Goal: Book appointment/travel/reservation

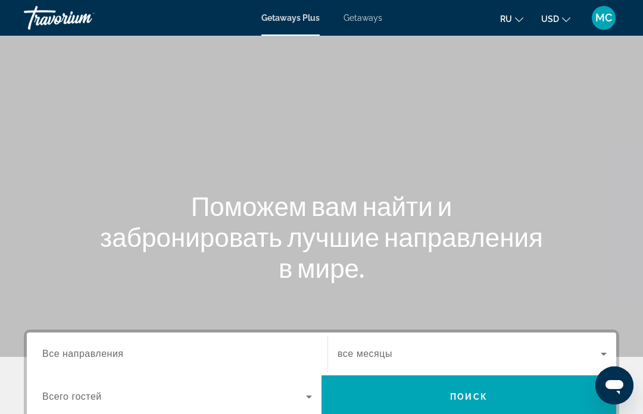
click at [204, 352] on input "Destination Все направления" at bounding box center [177, 355] width 270 height 14
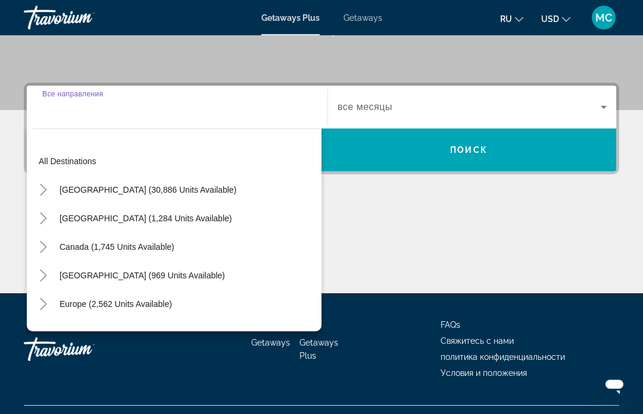
scroll to position [271, 0]
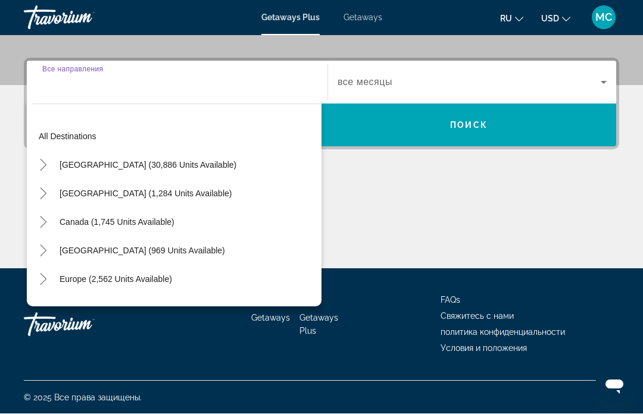
click at [187, 89] on input "Destination Все направления" at bounding box center [177, 83] width 270 height 14
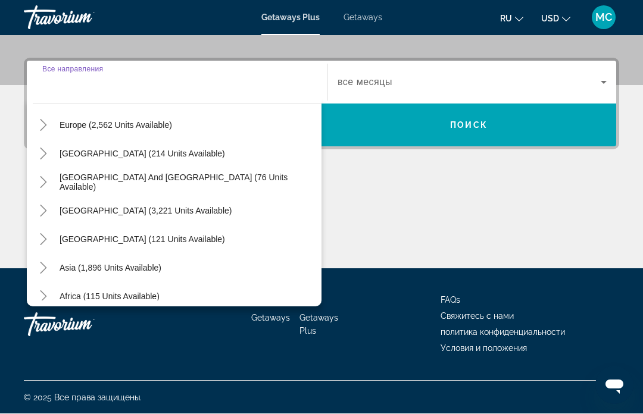
scroll to position [272, 0]
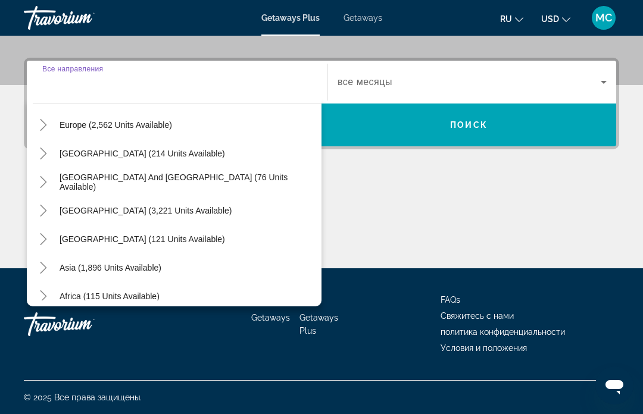
click at [229, 180] on span "[GEOGRAPHIC_DATA] and [GEOGRAPHIC_DATA] (76 units available)" at bounding box center [188, 182] width 256 height 19
type input "**********"
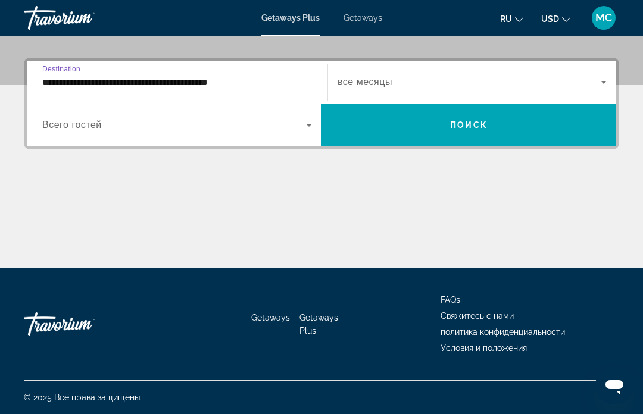
click at [604, 78] on icon "Search widget" at bounding box center [604, 82] width 14 height 14
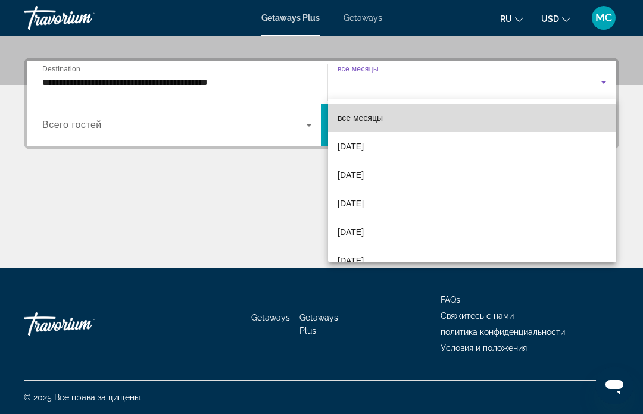
click at [391, 118] on mat-option "все месяцы" at bounding box center [472, 118] width 288 height 29
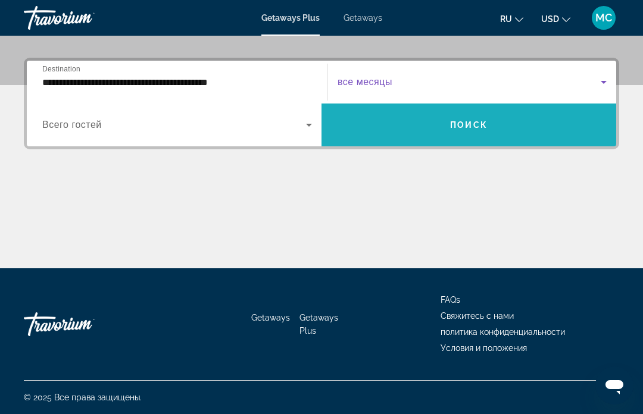
click at [476, 135] on span "Search widget" at bounding box center [468, 125] width 295 height 29
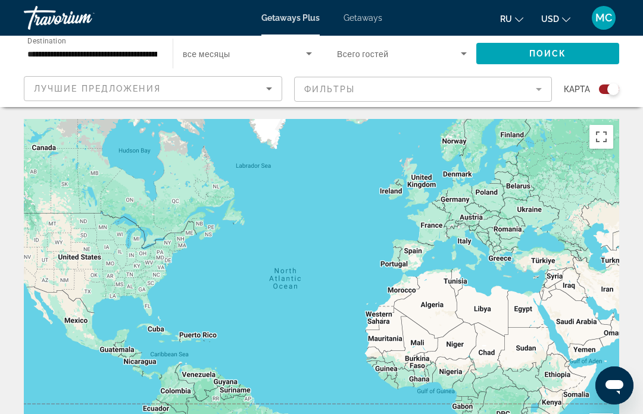
click at [154, 52] on input "**********" at bounding box center [92, 54] width 130 height 14
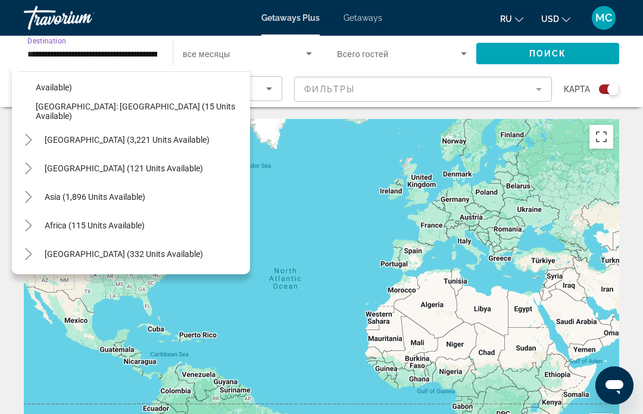
scroll to position [250, 0]
click at [134, 191] on span "Search widget" at bounding box center [95, 197] width 113 height 29
type input "**********"
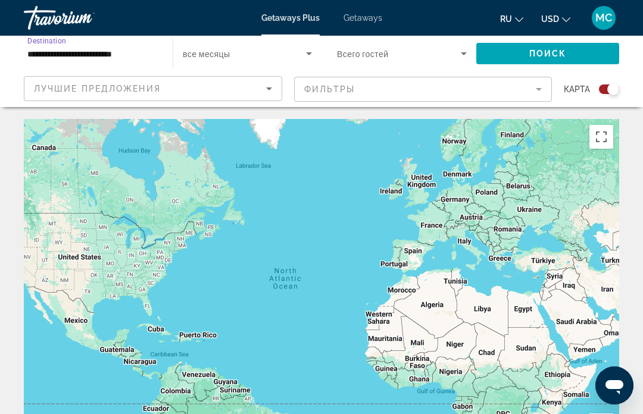
click at [569, 52] on span "Search widget" at bounding box center [547, 53] width 143 height 29
click at [267, 95] on icon "Sort by" at bounding box center [269, 89] width 14 height 14
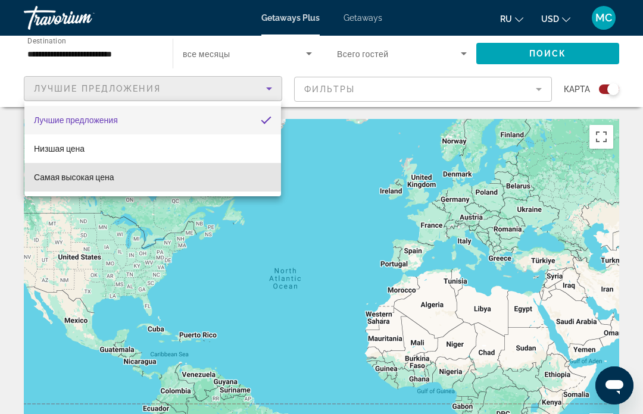
click at [103, 176] on span "Самая высокая цена" at bounding box center [74, 178] width 80 height 10
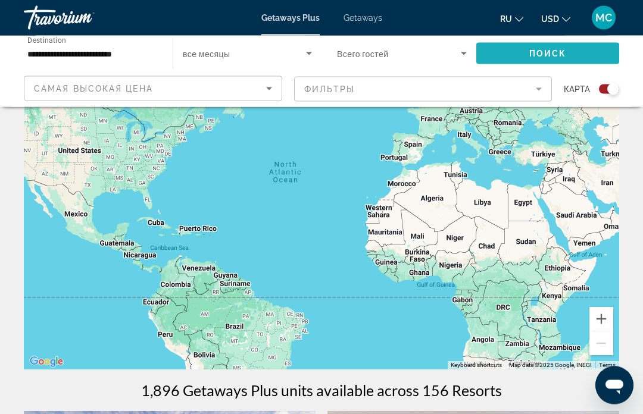
scroll to position [107, 0]
click at [545, 54] on span "Поиск" at bounding box center [548, 54] width 38 height 10
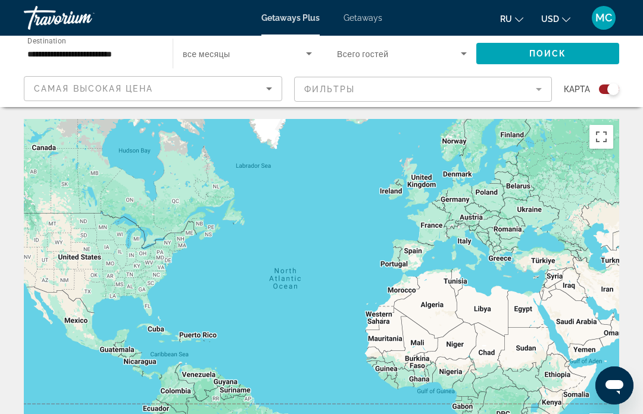
click at [263, 95] on icon "Sort by" at bounding box center [269, 89] width 14 height 14
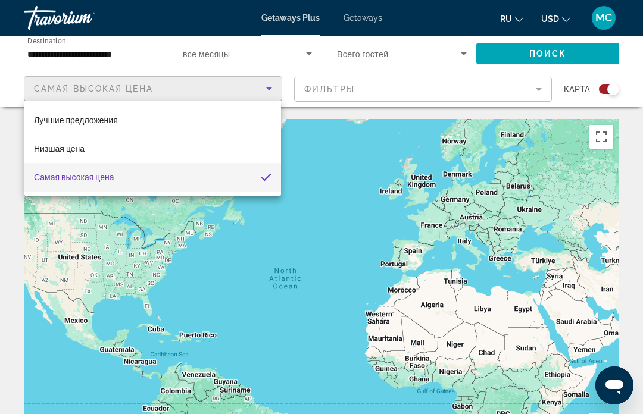
click at [320, 154] on div at bounding box center [321, 207] width 643 height 414
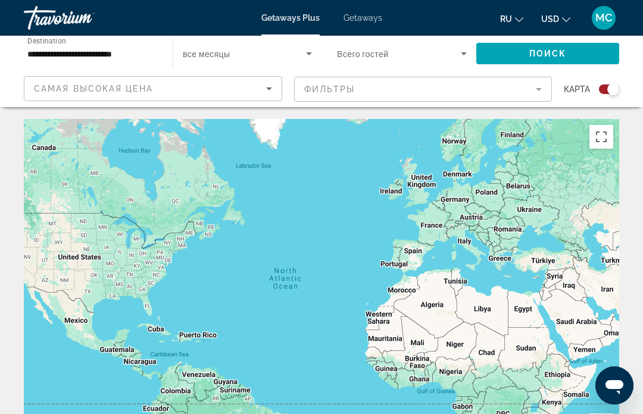
click at [141, 60] on input "**********" at bounding box center [92, 54] width 130 height 14
